Goal: Information Seeking & Learning: Learn about a topic

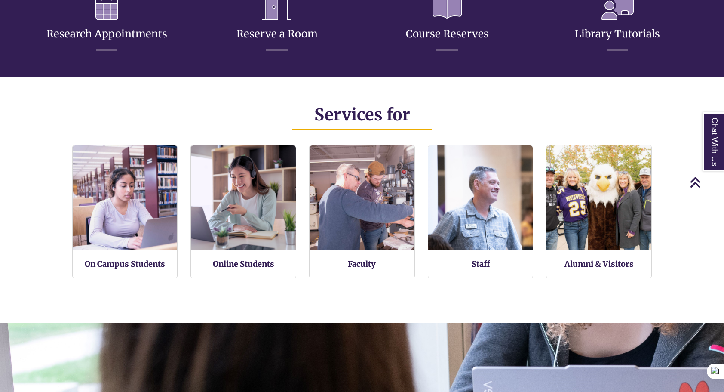
scroll to position [200, 724]
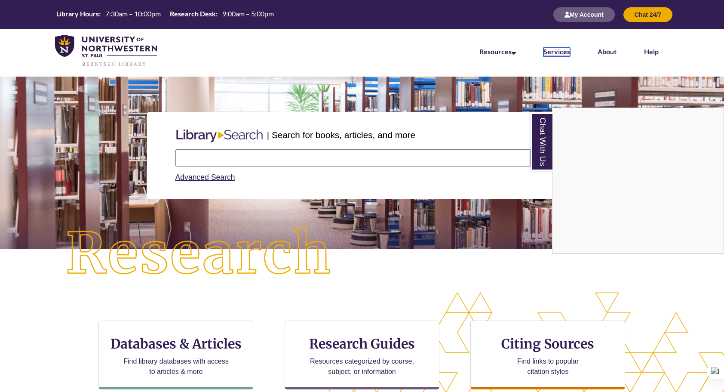
click at [552, 51] on link "Services" at bounding box center [557, 51] width 27 height 9
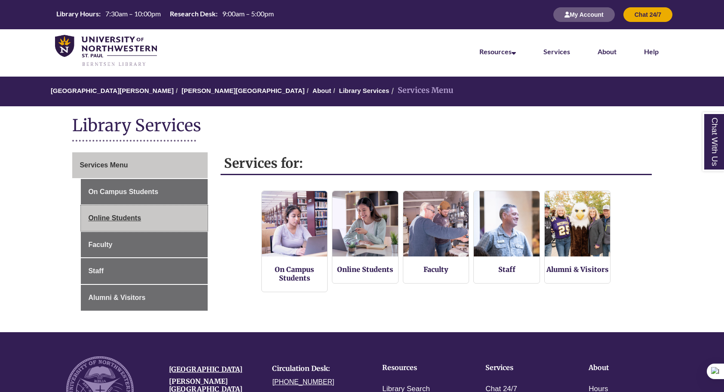
click at [148, 210] on link "Online Students" at bounding box center [144, 218] width 126 height 26
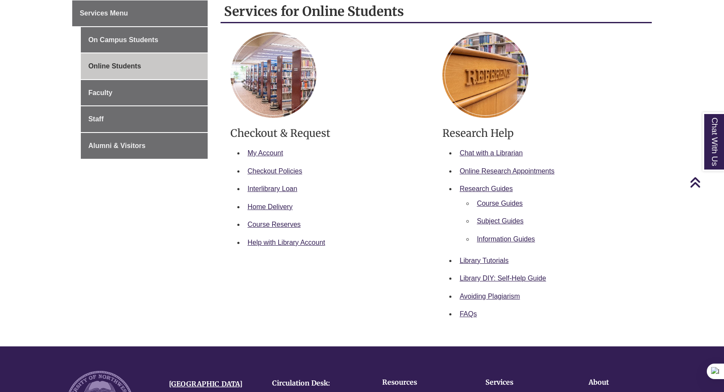
scroll to position [154, 0]
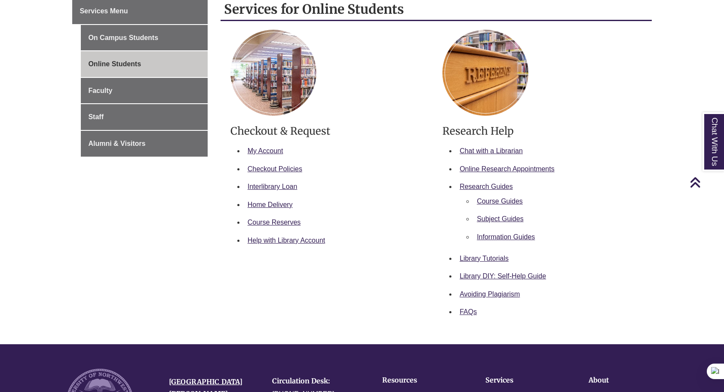
click at [496, 204] on li "Course Guides" at bounding box center [555, 201] width 165 height 18
click at [502, 197] on link "Course Guides" at bounding box center [500, 200] width 46 height 7
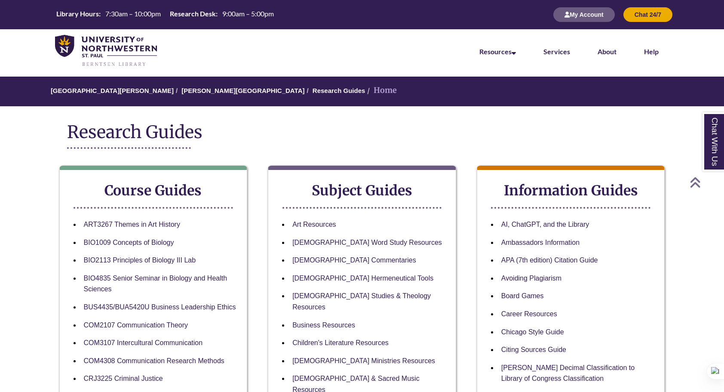
scroll to position [178, 0]
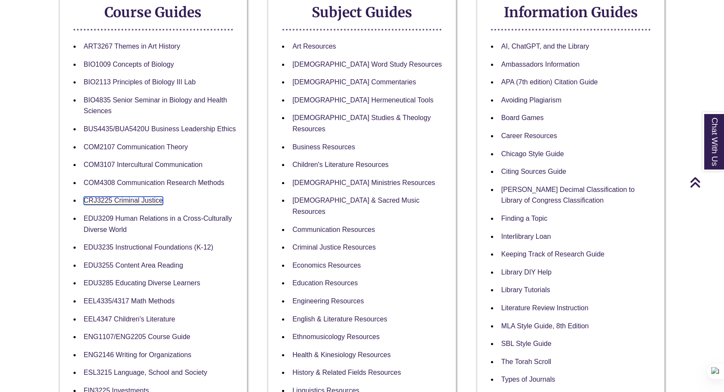
click at [129, 200] on link "CRJ3225 Criminal Justice" at bounding box center [123, 201] width 79 height 8
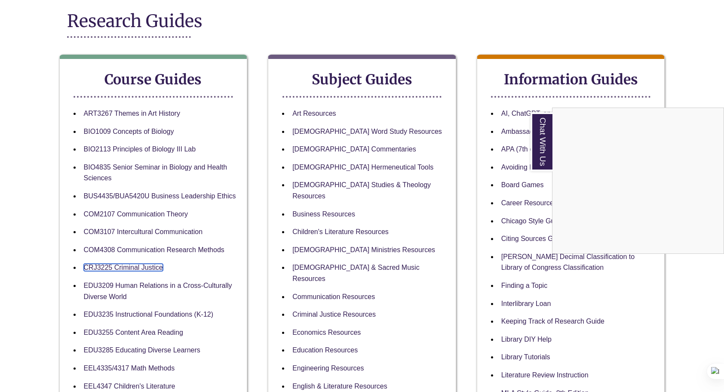
scroll to position [110, 0]
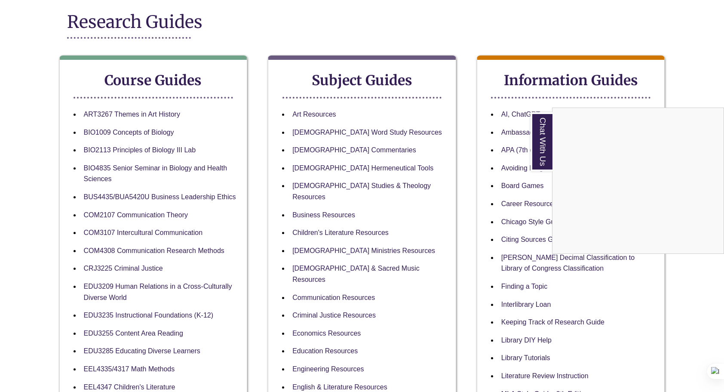
click at [122, 267] on div "Chat With Us" at bounding box center [362, 196] width 724 height 392
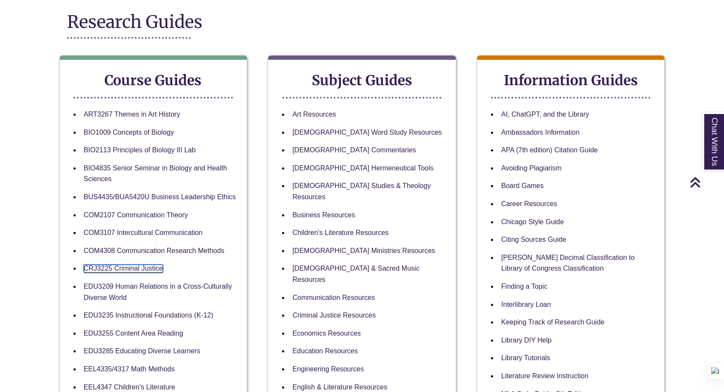
click at [122, 267] on link "CRJ3225 Criminal Justice" at bounding box center [123, 268] width 79 height 8
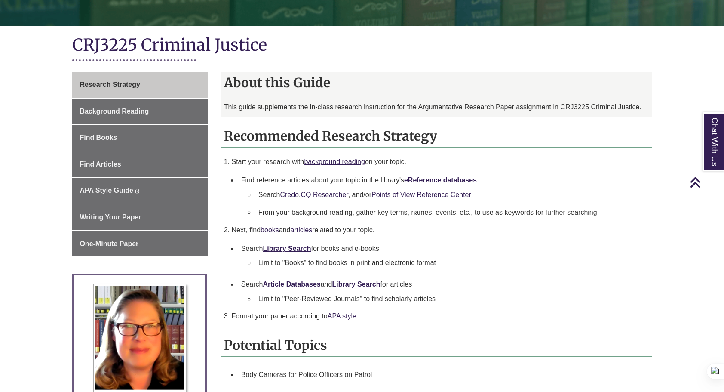
scroll to position [170, 0]
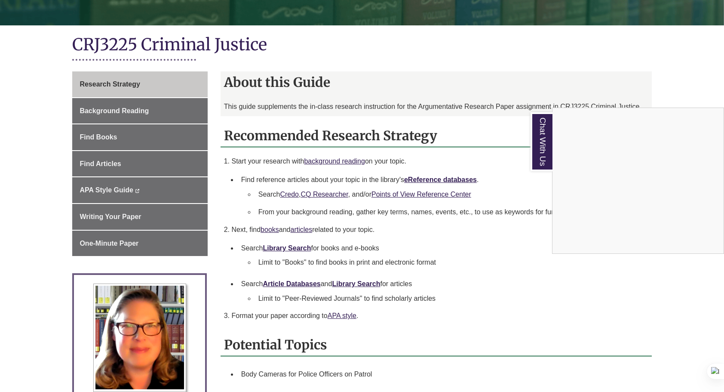
click at [432, 193] on div "Chat With Us" at bounding box center [362, 196] width 724 height 392
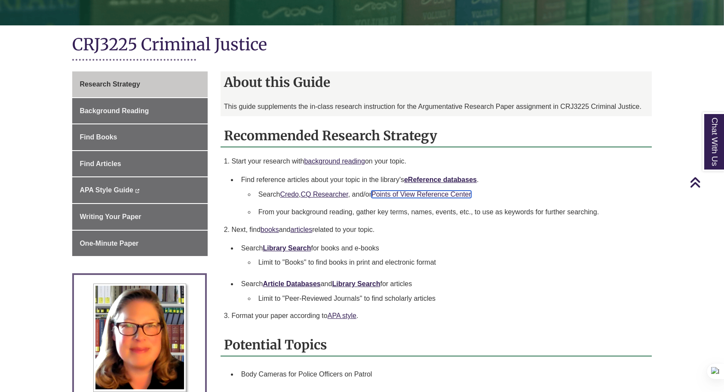
click at [432, 193] on link "Points of View Reference Center" at bounding box center [422, 194] width 100 height 7
click at [286, 191] on link "Credo" at bounding box center [289, 194] width 19 height 7
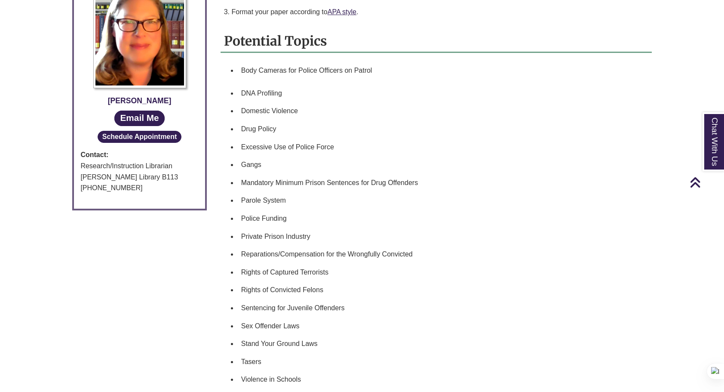
scroll to position [511, 0]
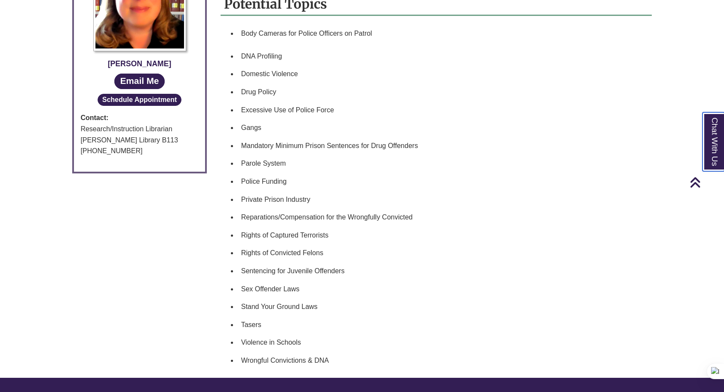
click at [710, 160] on link "Chat With Us" at bounding box center [714, 141] width 22 height 59
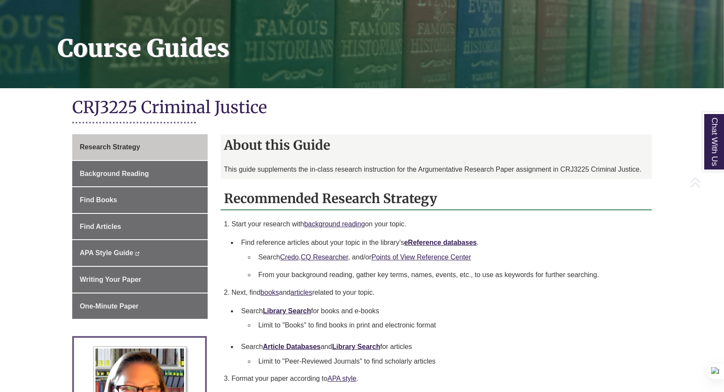
scroll to position [108, 0]
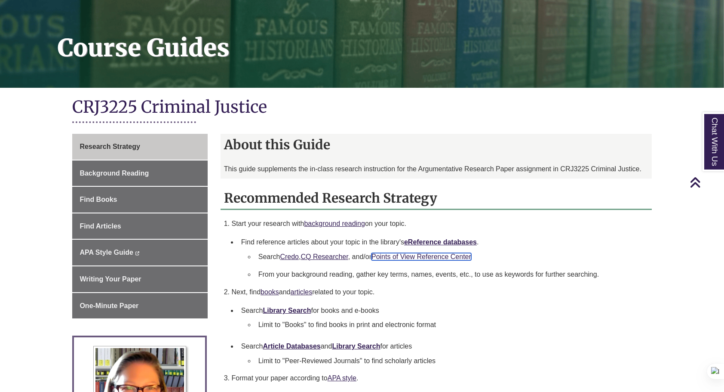
click at [393, 255] on link "Points of View Reference Center" at bounding box center [422, 256] width 100 height 7
click at [712, 133] on link "Chat With Us" at bounding box center [714, 141] width 22 height 59
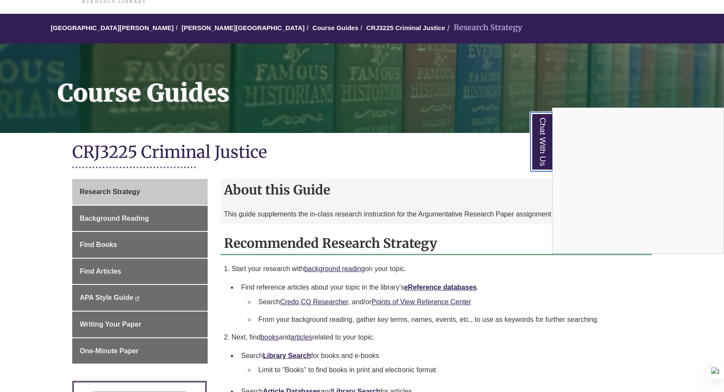
scroll to position [62, 0]
